Goal: Entertainment & Leisure: Browse casually

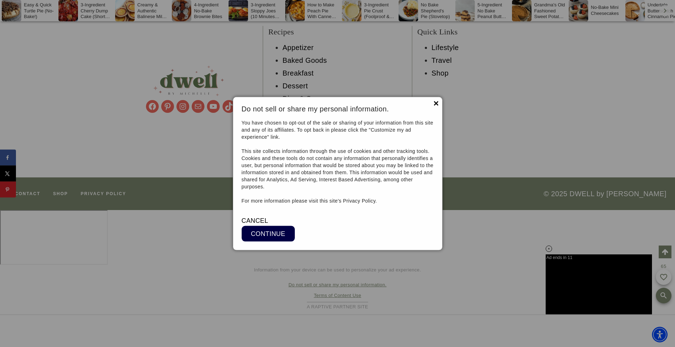
scroll to position [6261, 0]
